Goal: Transaction & Acquisition: Purchase product/service

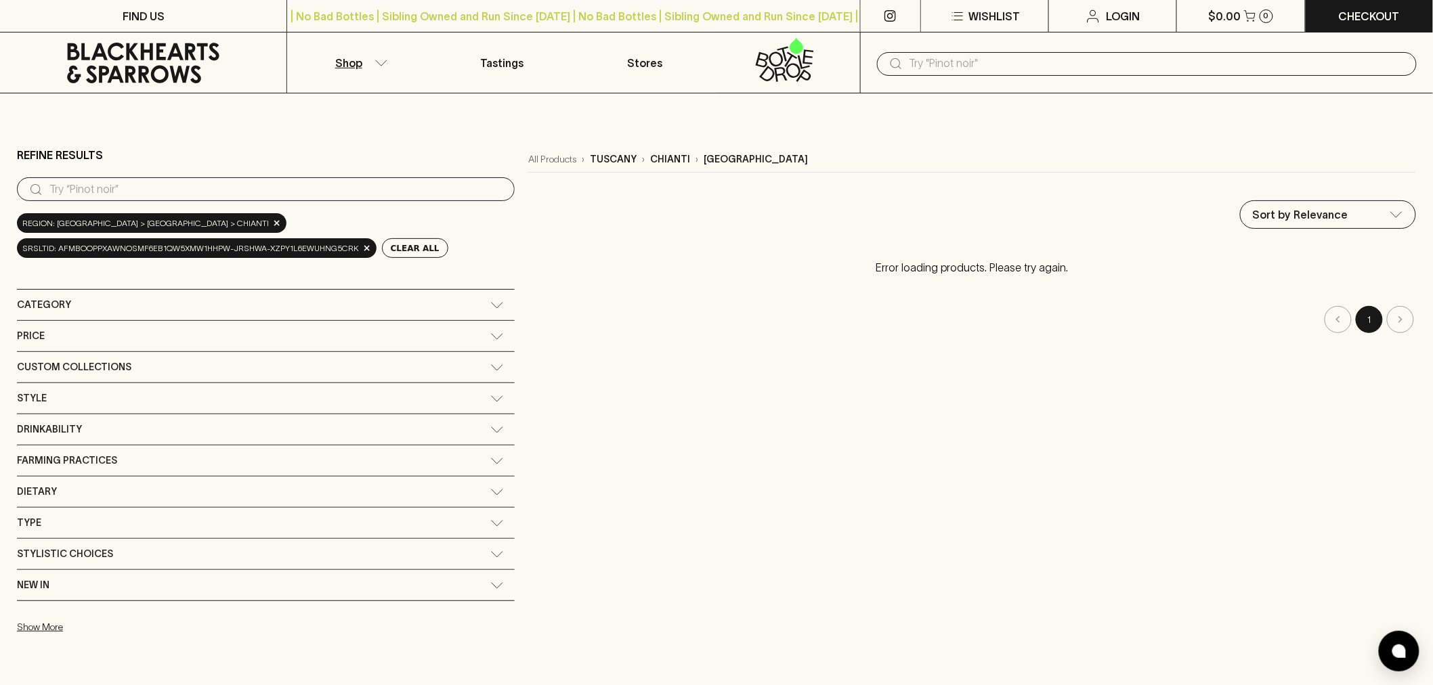
click at [989, 68] on input "text" at bounding box center [1157, 64] width 496 height 22
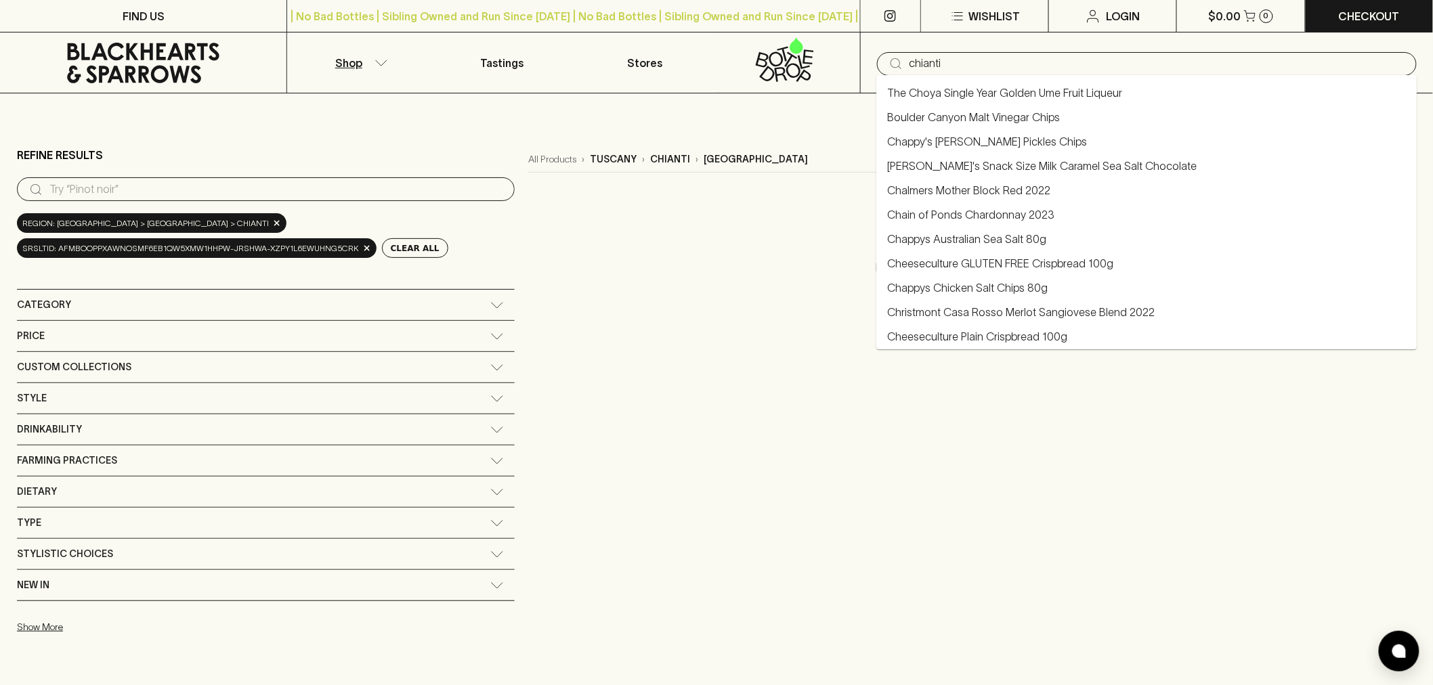
type input "chianti"
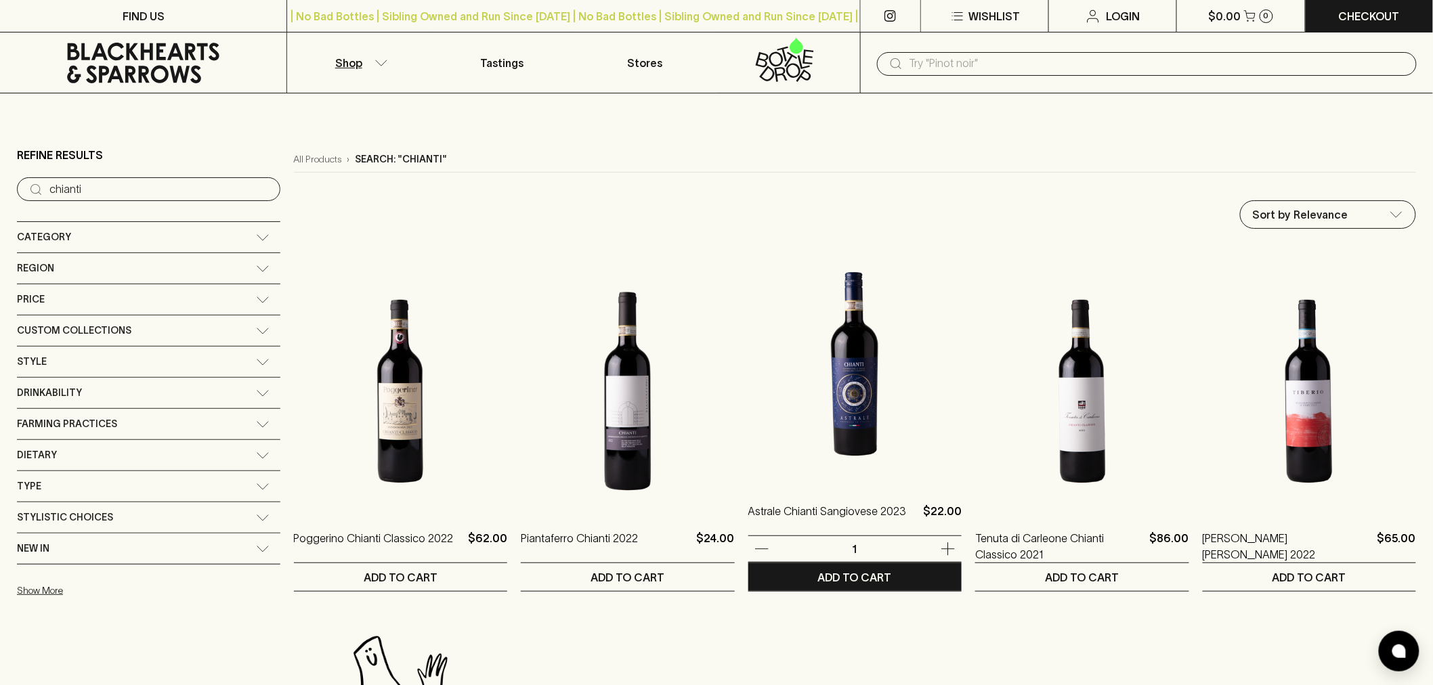
click at [813, 348] on img at bounding box center [854, 364] width 213 height 237
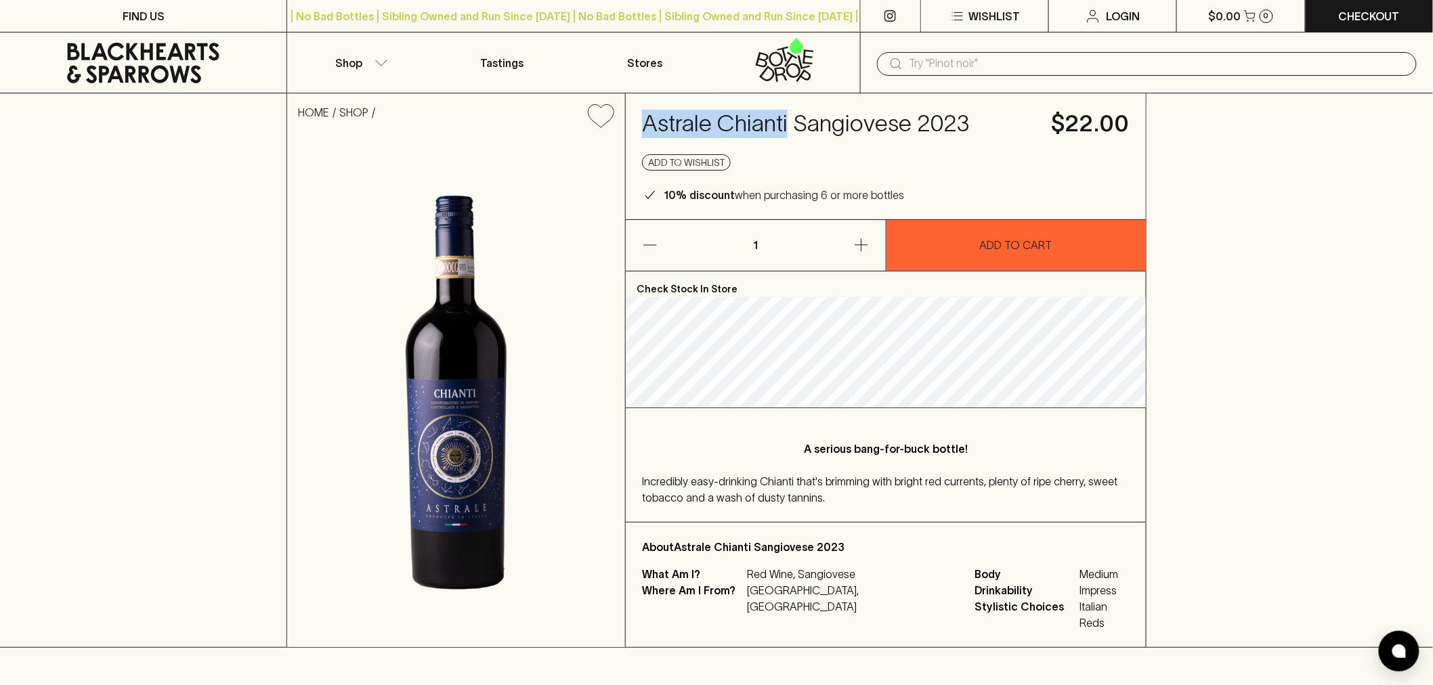
drag, startPoint x: 641, startPoint y: 119, endPoint x: 787, endPoint y: 118, distance: 146.9
click at [787, 118] on div "Astrale Chianti Sangiovese 2023 $22.00 Add to wishlist 10% discount when purcha…" at bounding box center [886, 156] width 520 height 126
copy h4 "Astrale Chianti"
